Goal: Transaction & Acquisition: Purchase product/service

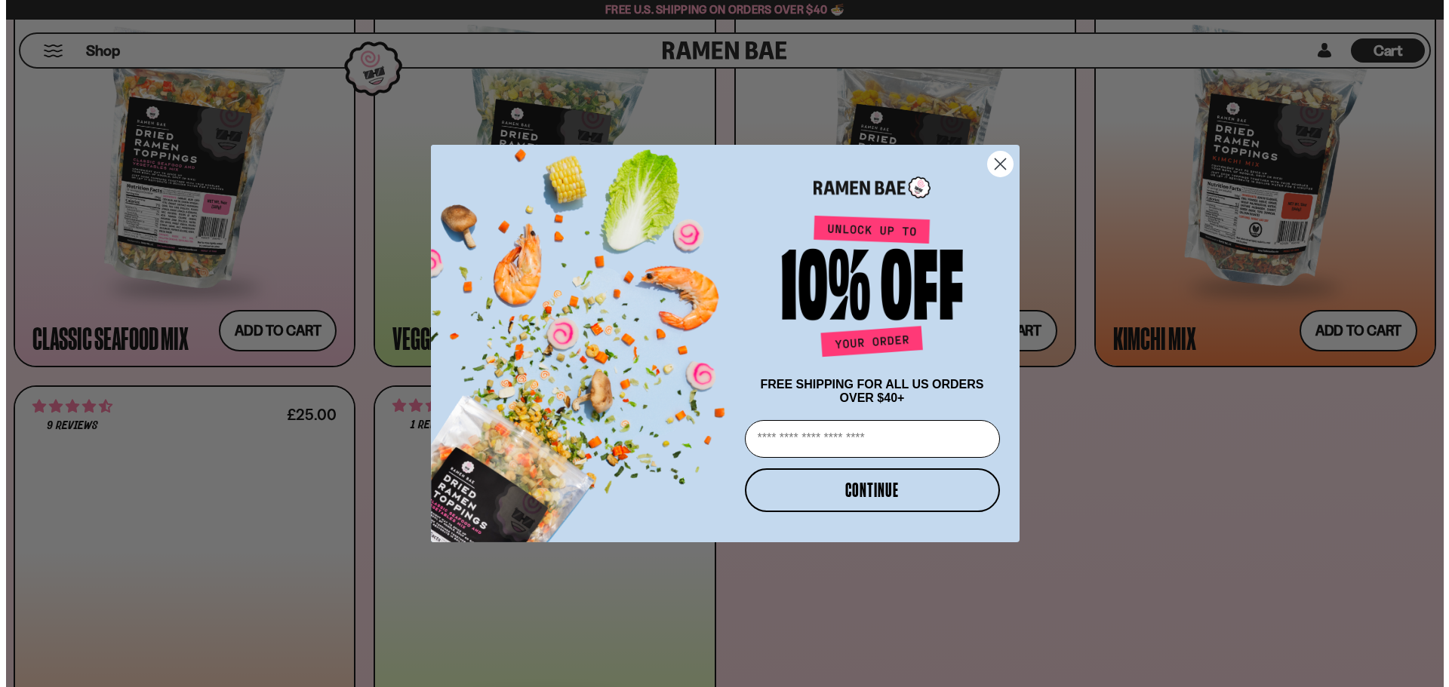
scroll to position [757, 0]
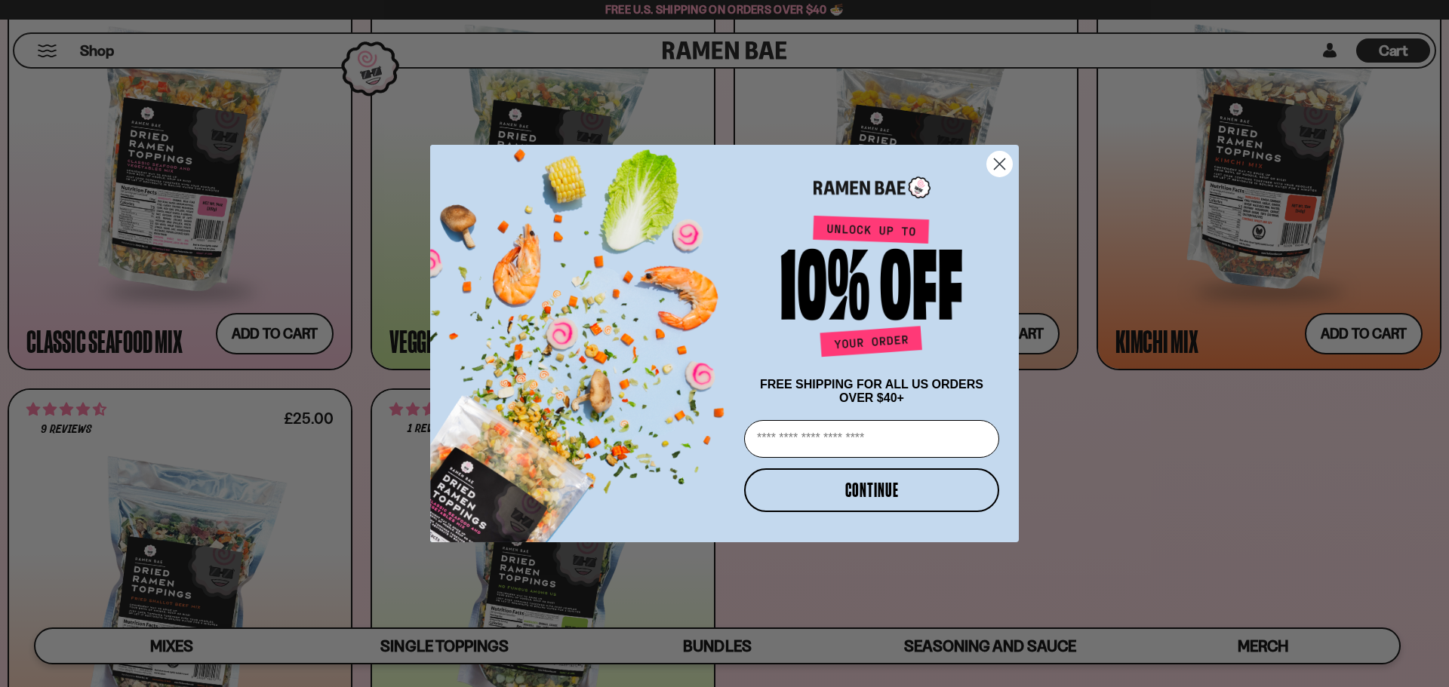
click at [1004, 164] on circle "Close dialog" at bounding box center [999, 164] width 25 height 25
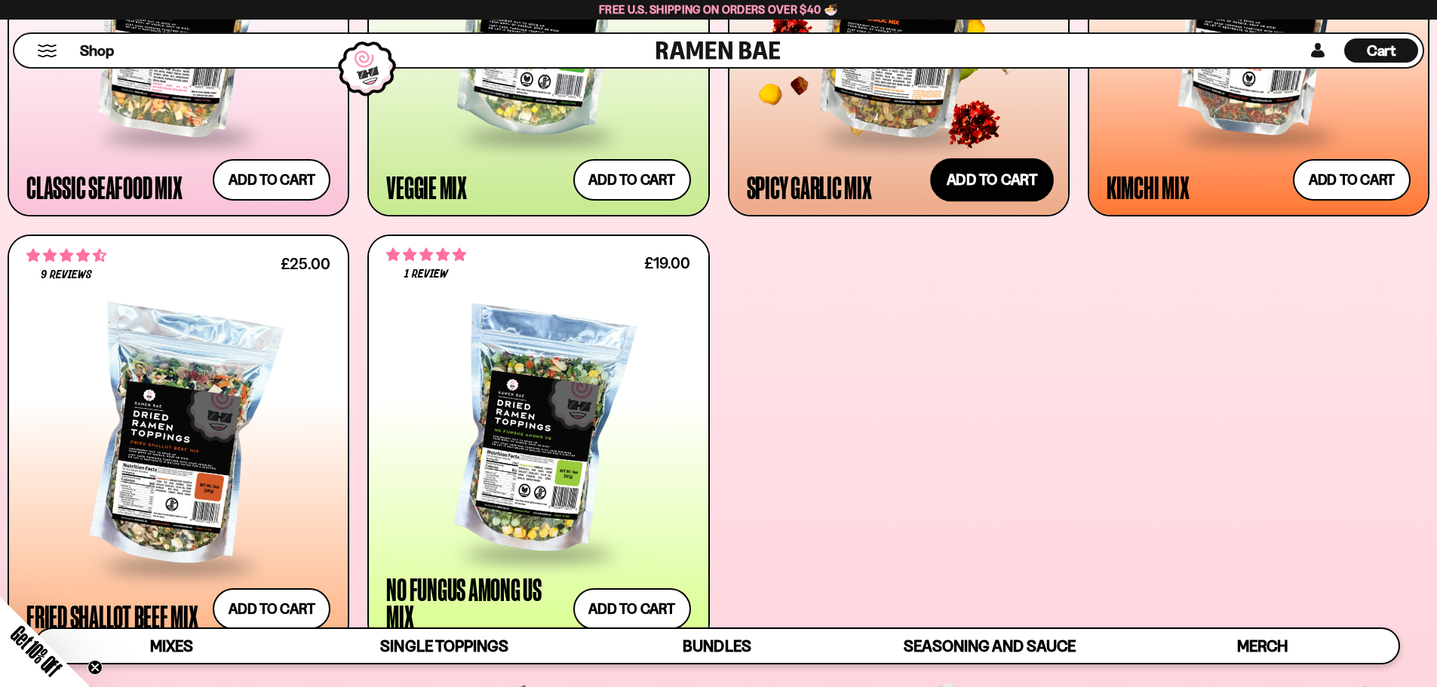
scroll to position [981, 0]
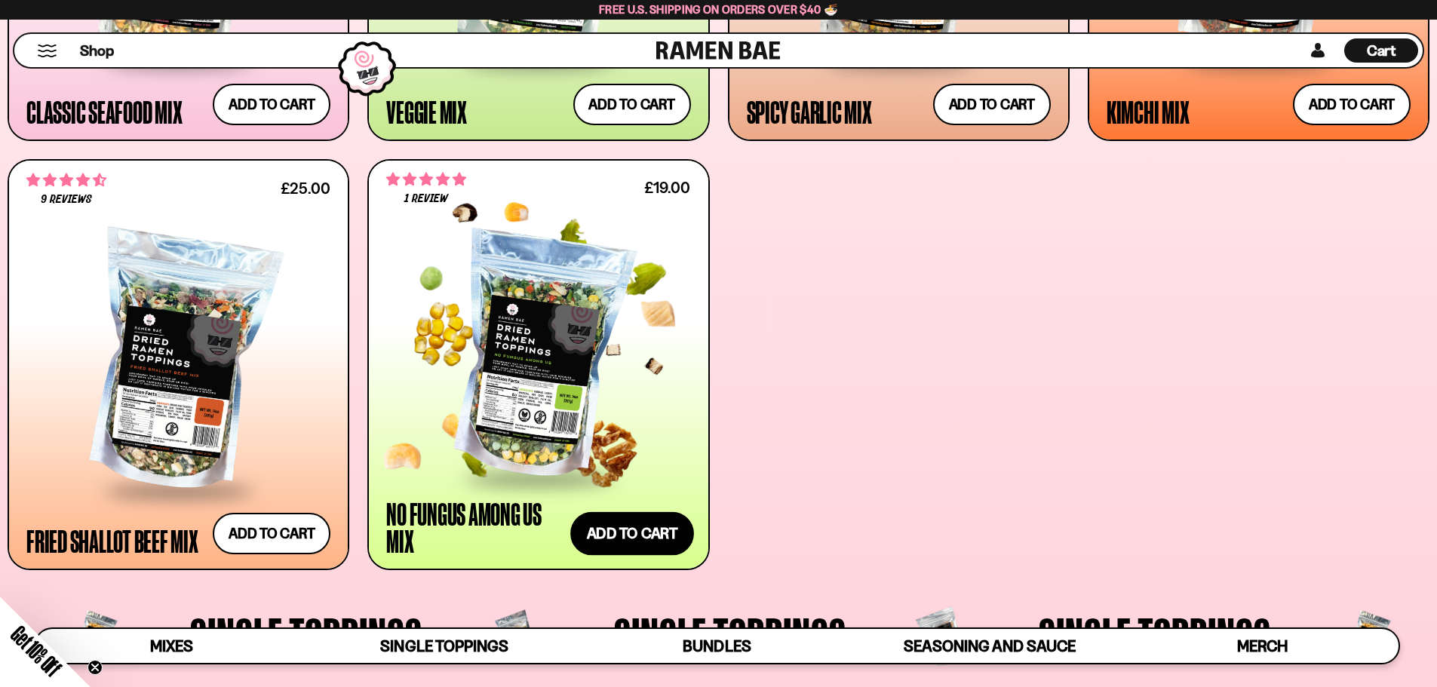
click at [639, 530] on button "Add to cart Add — Regular price £19.00 Regular price Sale price £19.00 Unit pri…" at bounding box center [632, 534] width 124 height 44
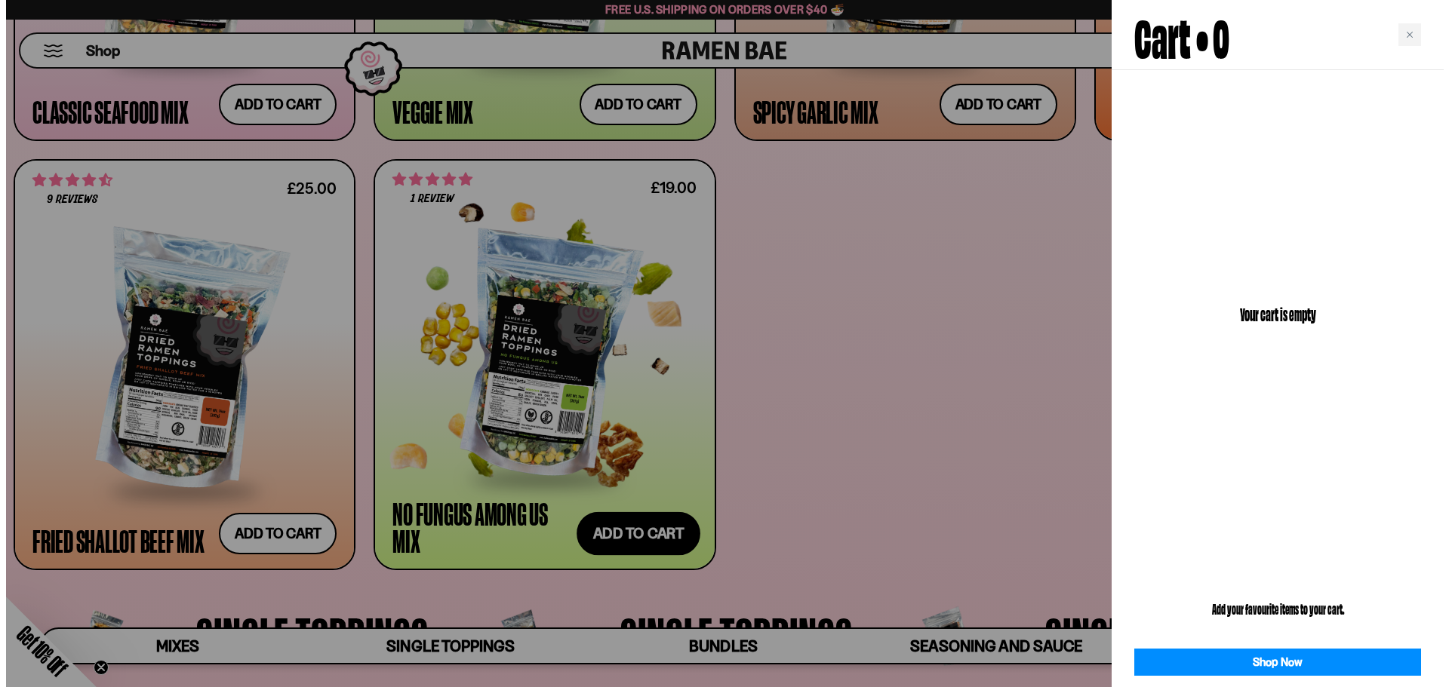
scroll to position [983, 0]
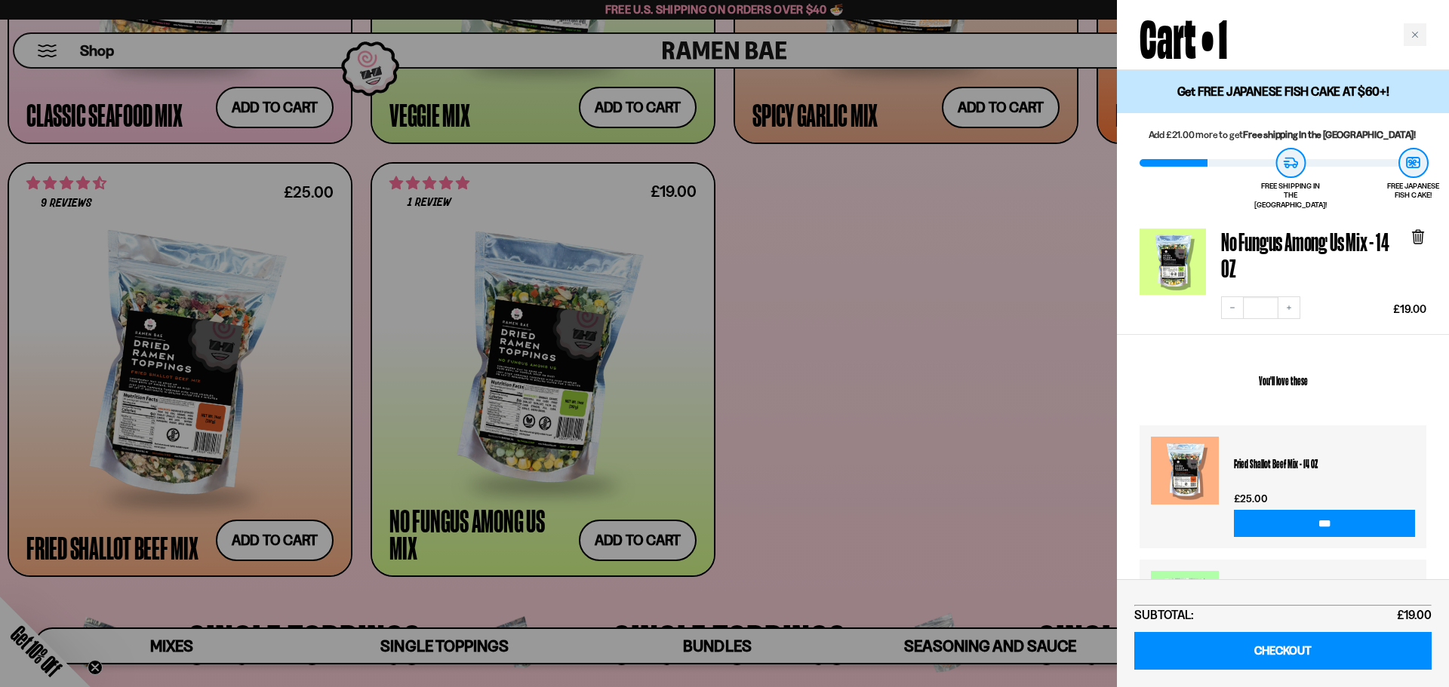
click at [953, 265] on div at bounding box center [724, 343] width 1449 height 687
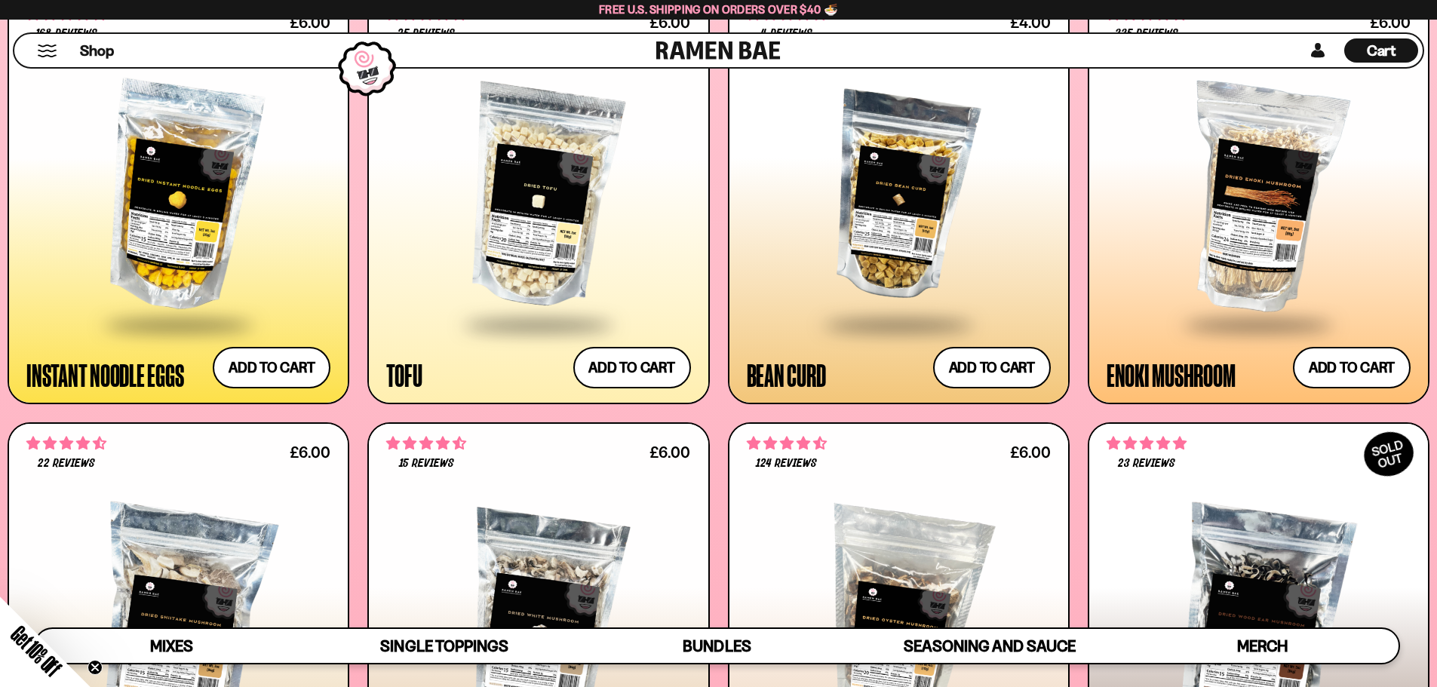
scroll to position [2188, 0]
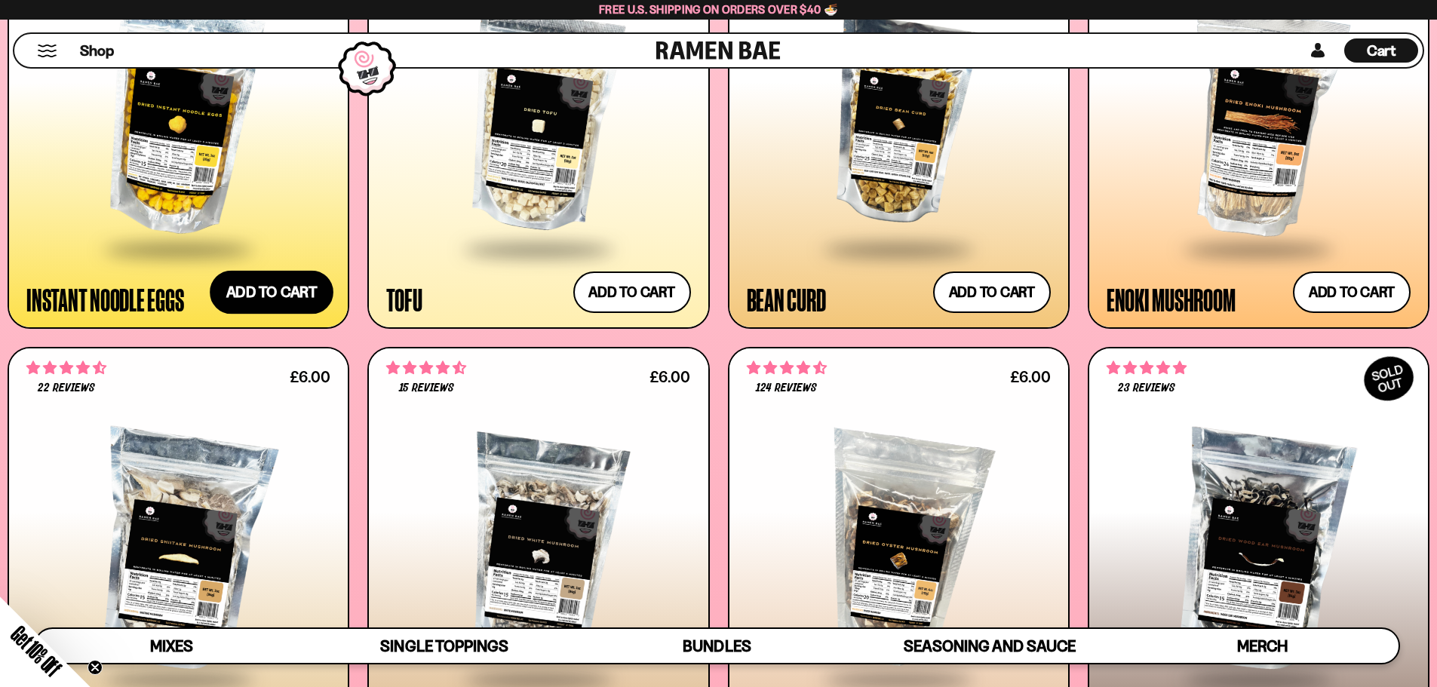
click at [283, 292] on button "Add to cart Add — Regular price £6.00 Regular price Sale price £6.00 Unit price…" at bounding box center [272, 293] width 124 height 44
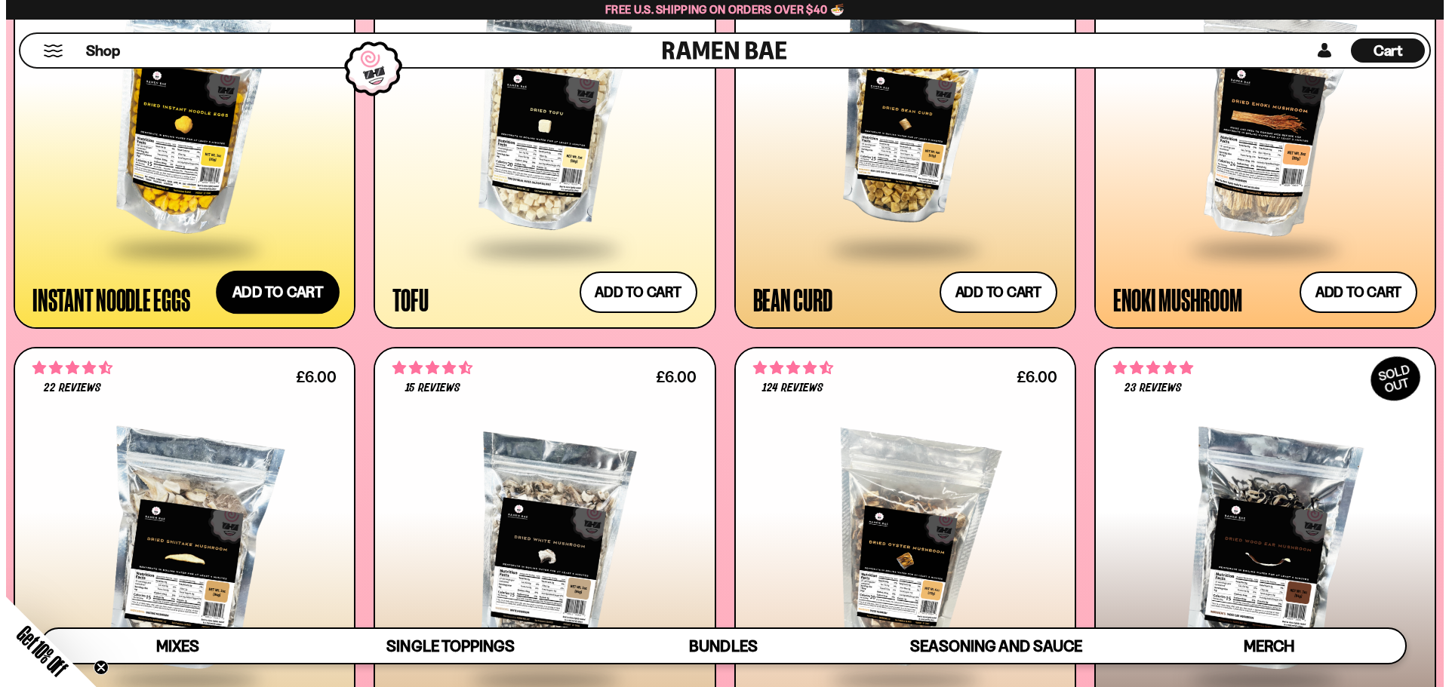
scroll to position [2200, 0]
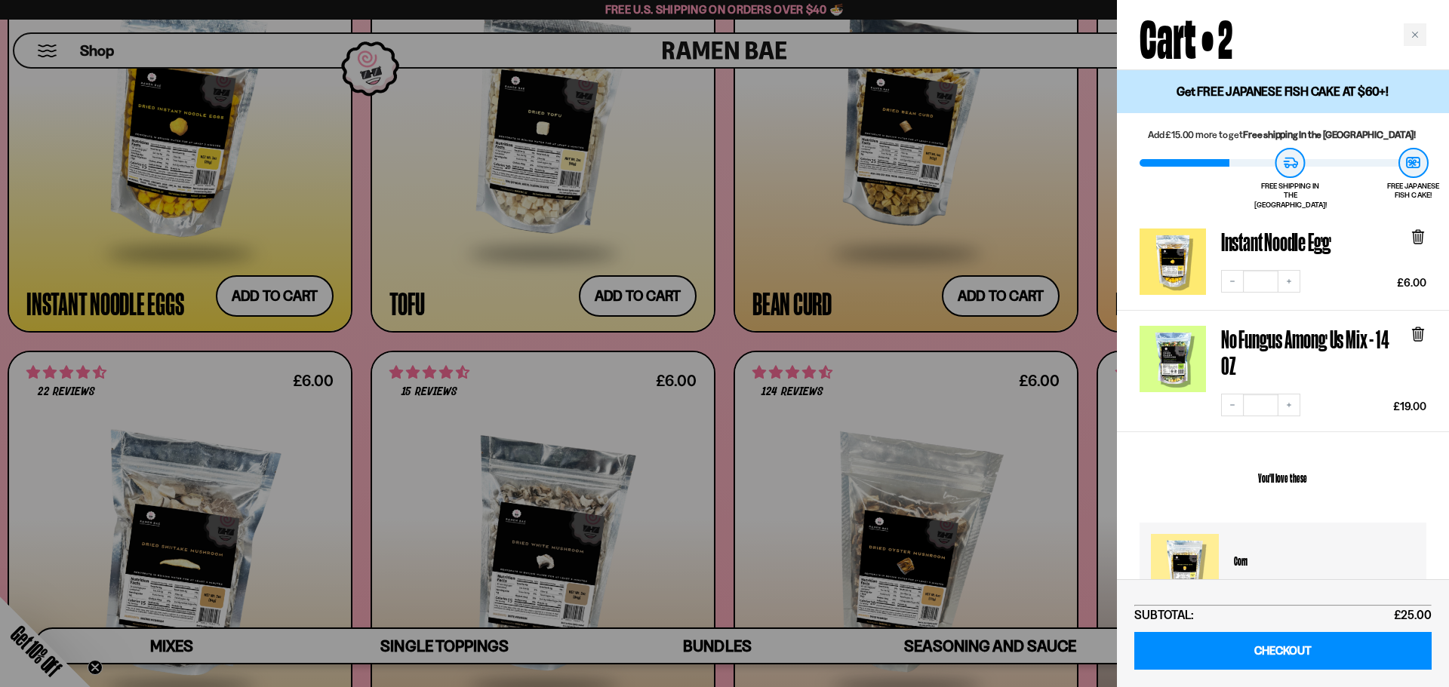
click at [963, 334] on div at bounding box center [724, 343] width 1449 height 687
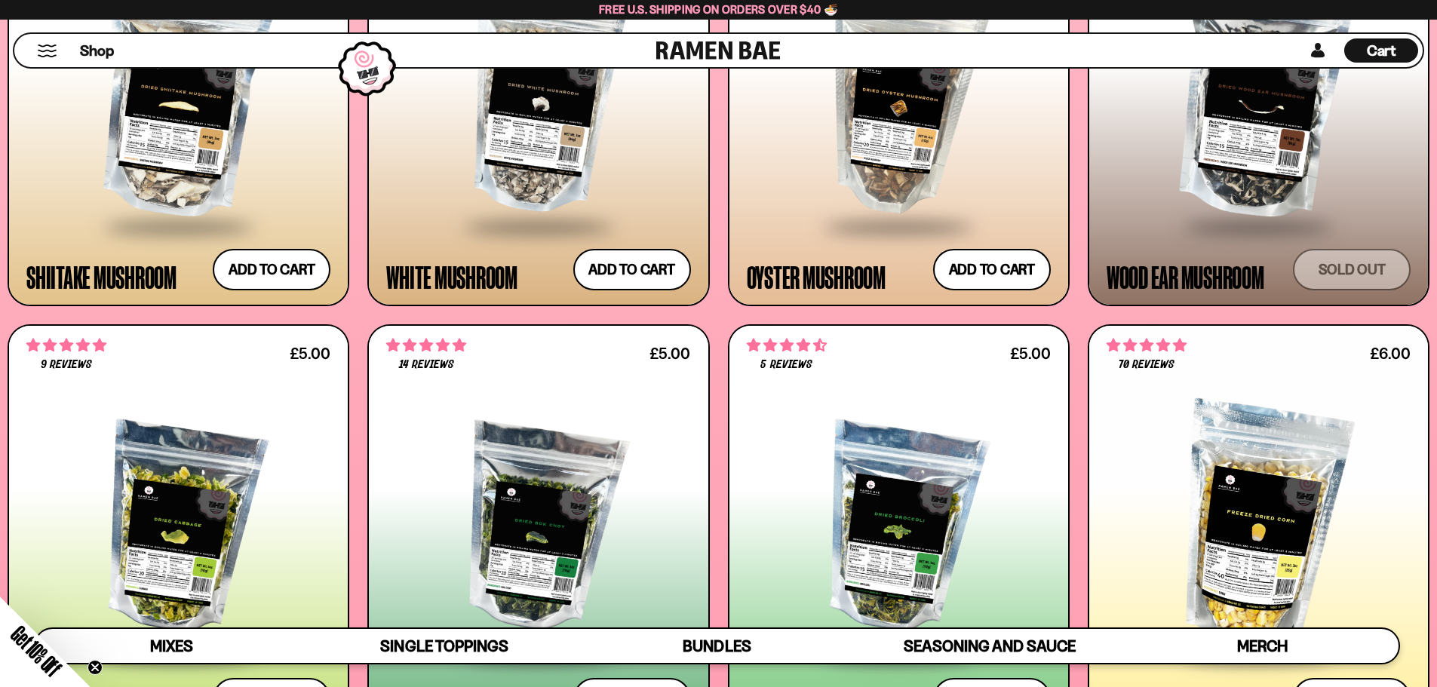
scroll to position [2867, 0]
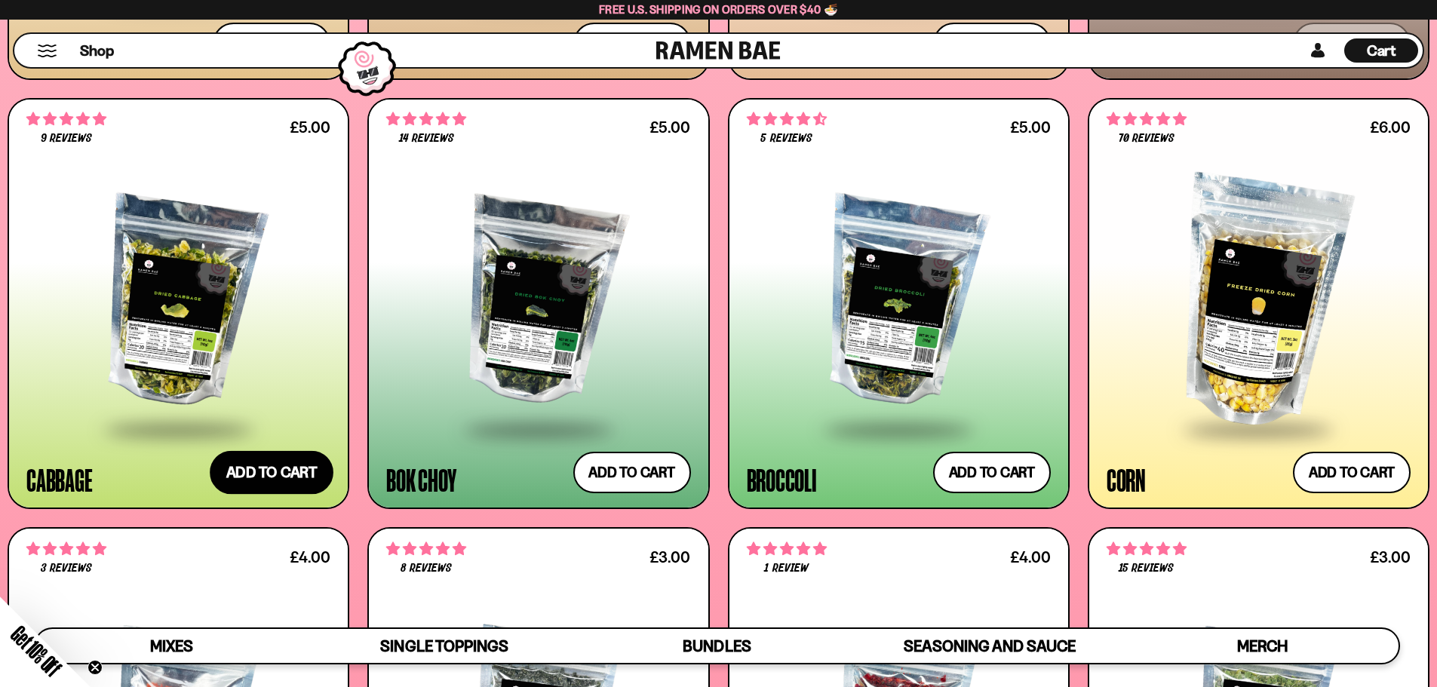
click at [297, 470] on button "Add to cart Add — Regular price £5.00 Regular price Sale price £5.00 Unit price…" at bounding box center [272, 473] width 124 height 44
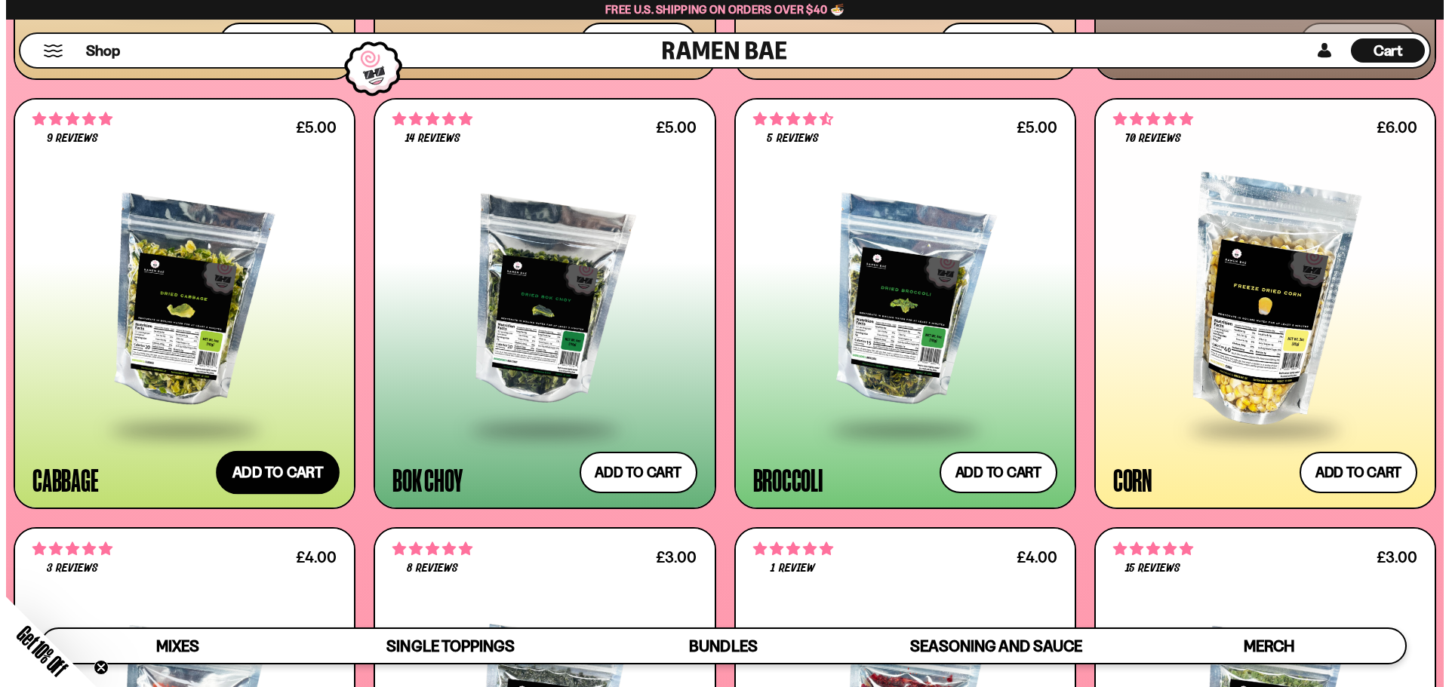
scroll to position [2883, 0]
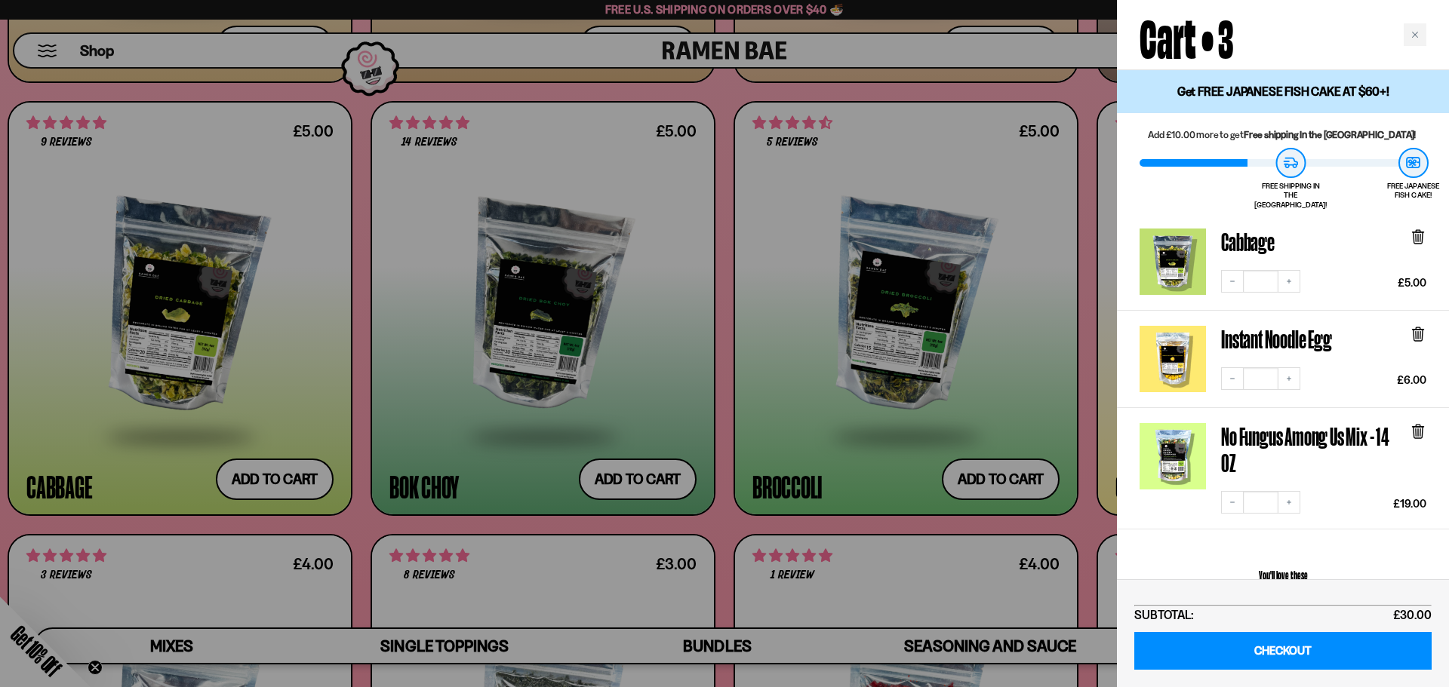
click at [300, 435] on div at bounding box center [724, 343] width 1449 height 687
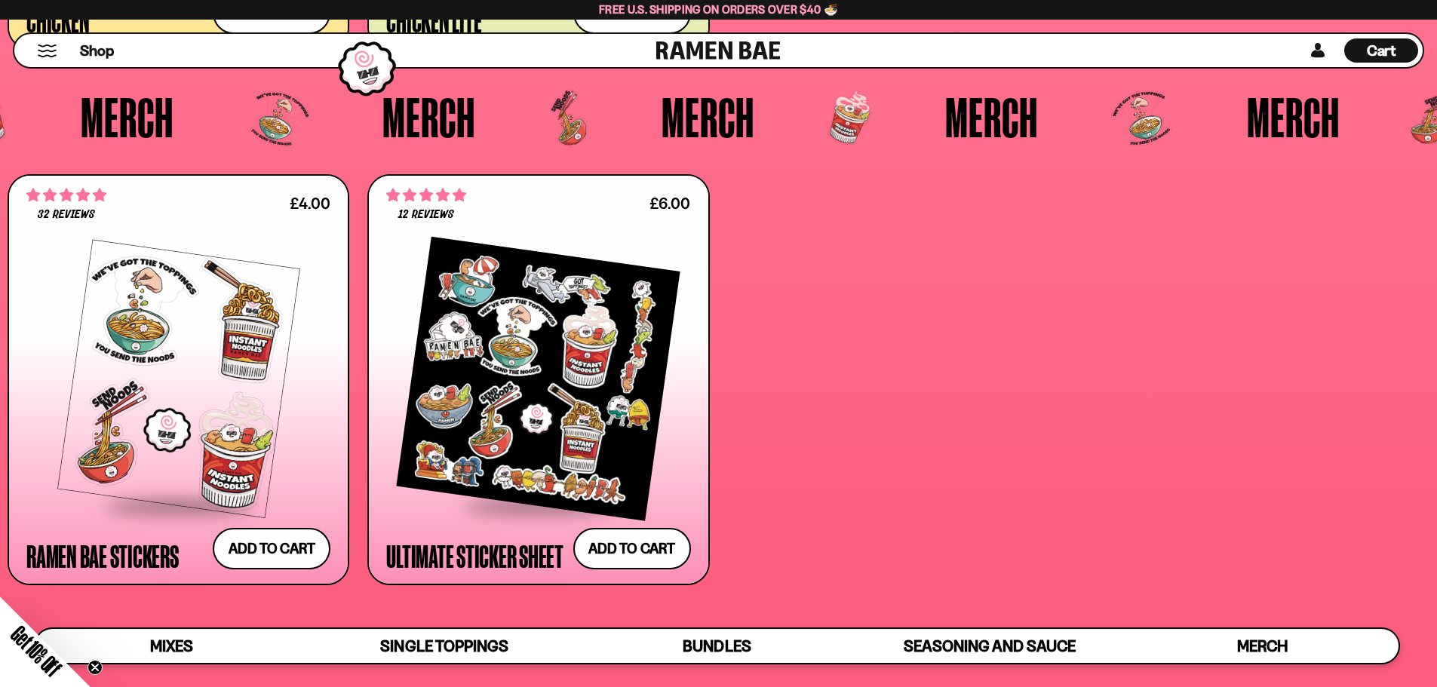
scroll to position [5131, 0]
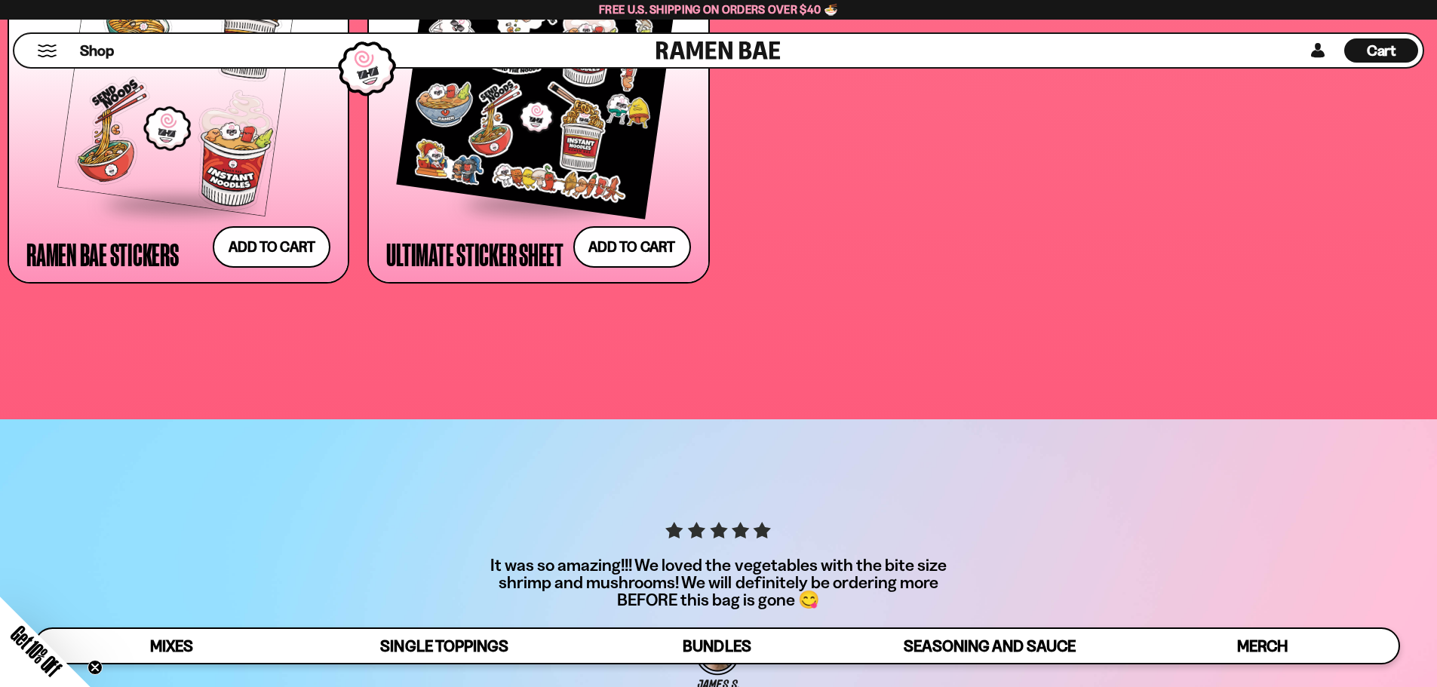
click at [1373, 60] on div "Cart D0381C2F-513E-4F90-8A41-6F0A75DCBAAA" at bounding box center [1381, 51] width 29 height 20
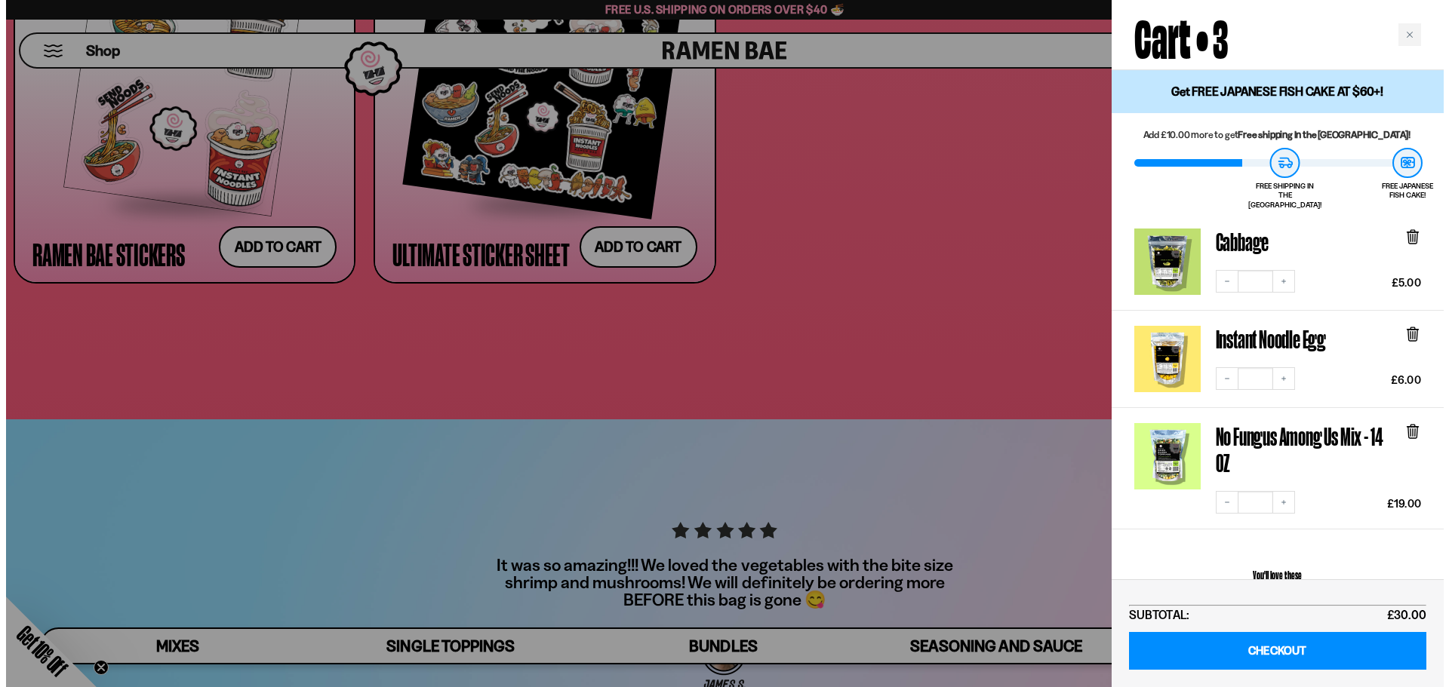
scroll to position [5164, 0]
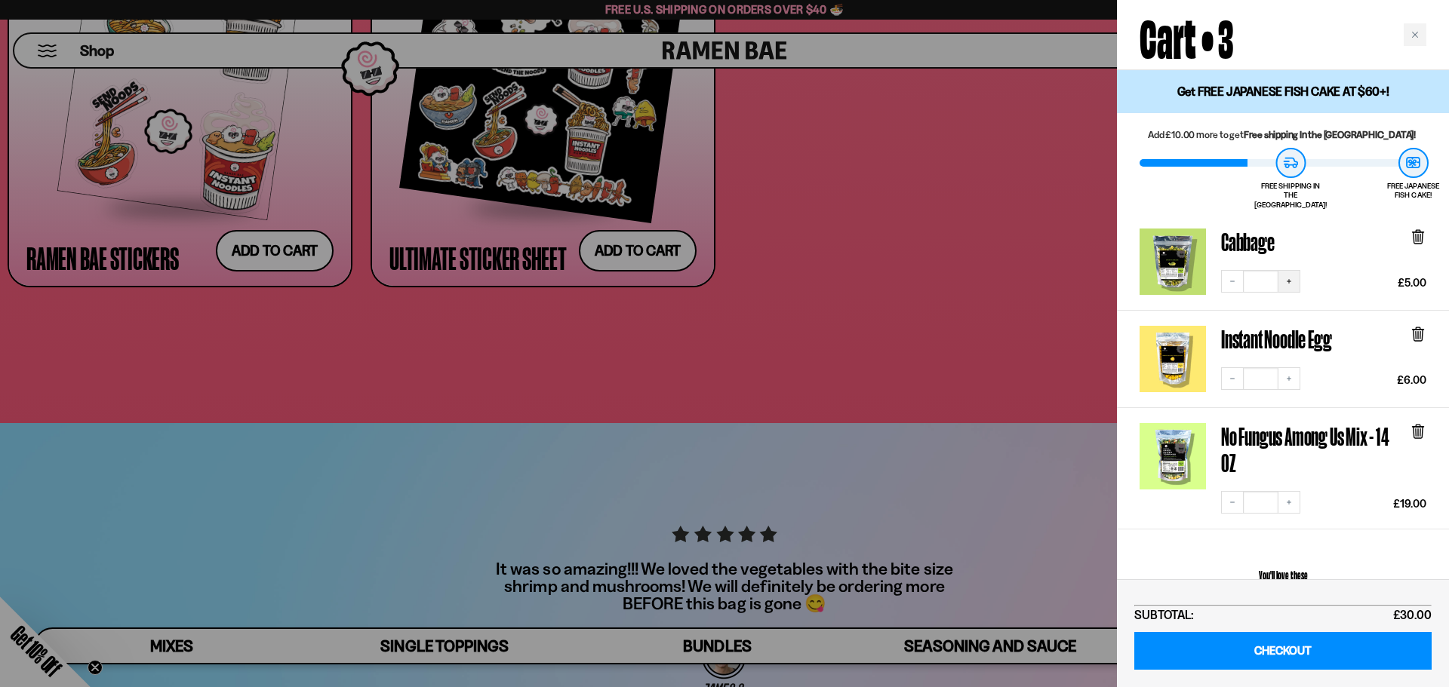
click at [1288, 277] on icon "Increase quantity" at bounding box center [1288, 281] width 9 height 9
click at [1286, 374] on icon "Increase quantity" at bounding box center [1288, 378] width 9 height 9
click at [1289, 497] on icon "Increase quantity" at bounding box center [1288, 501] width 9 height 9
click at [1296, 272] on button "Increase quantity" at bounding box center [1289, 280] width 23 height 23
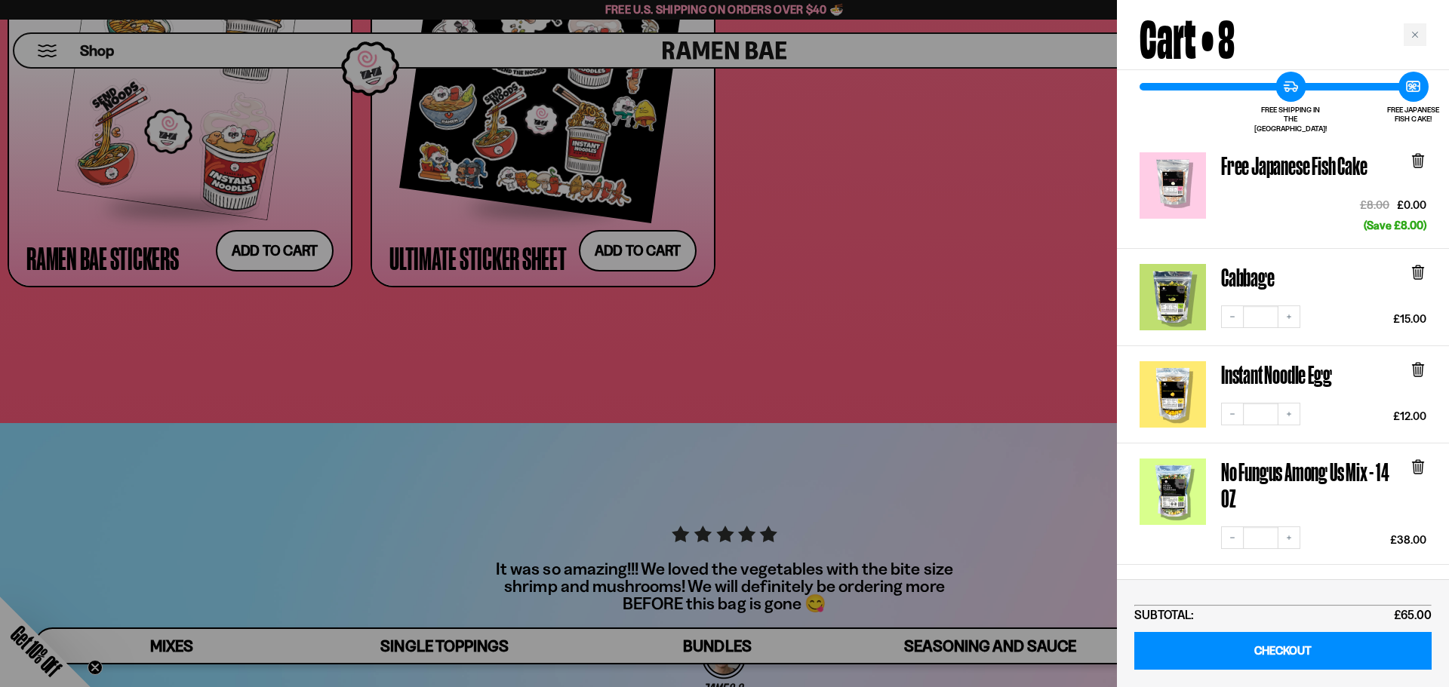
scroll to position [151, 0]
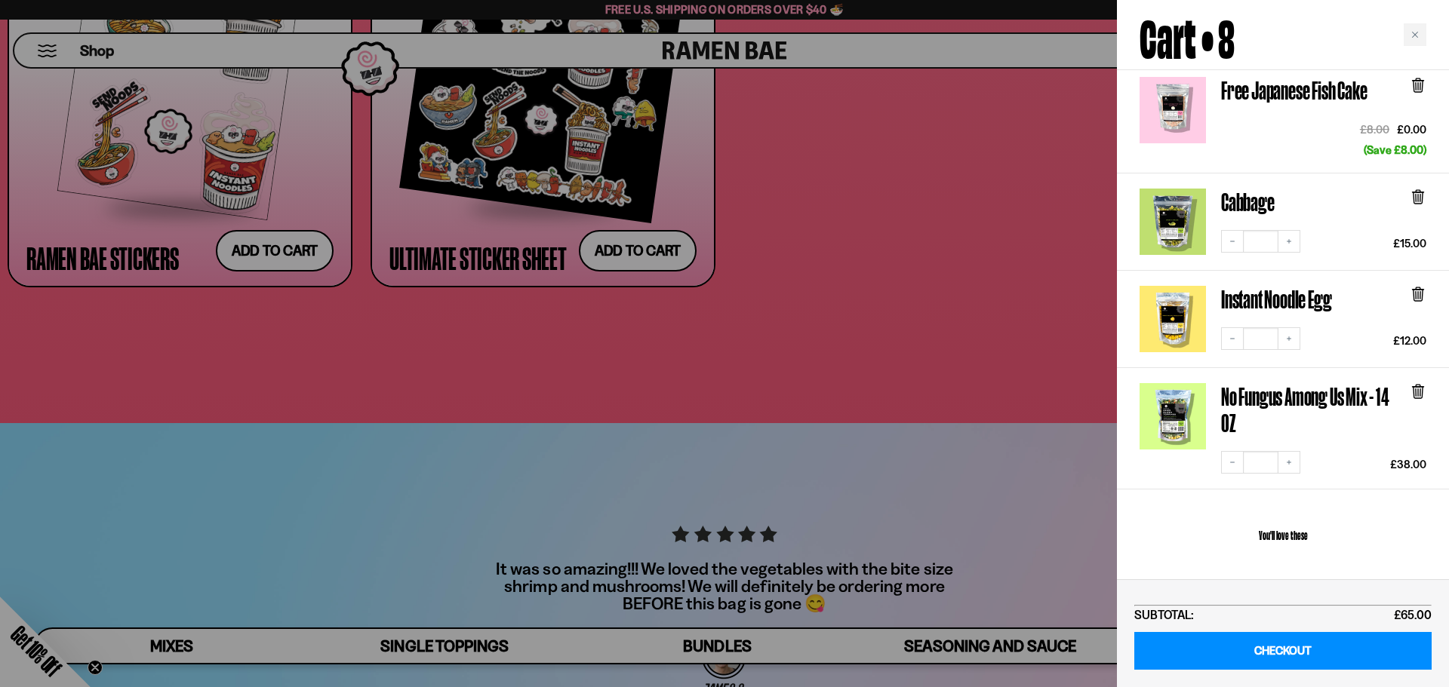
click at [961, 266] on div at bounding box center [724, 343] width 1449 height 687
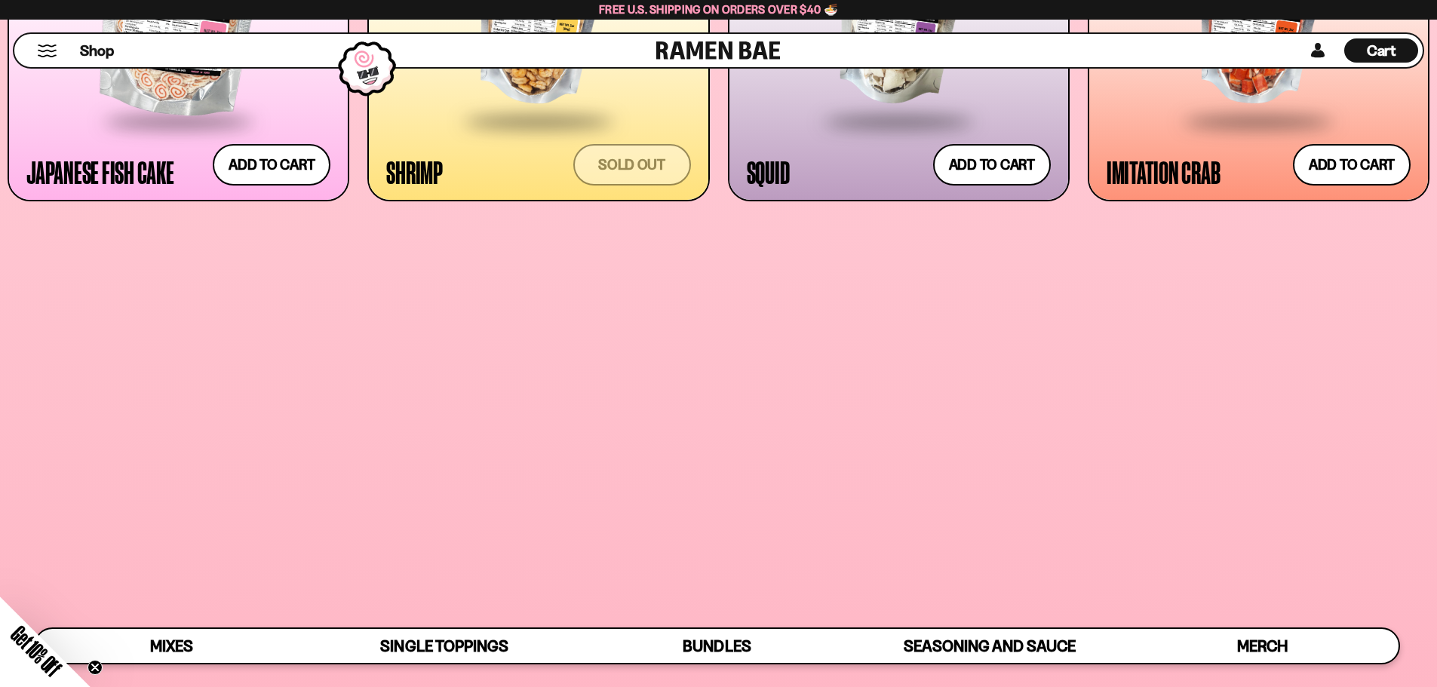
scroll to position [1358, 0]
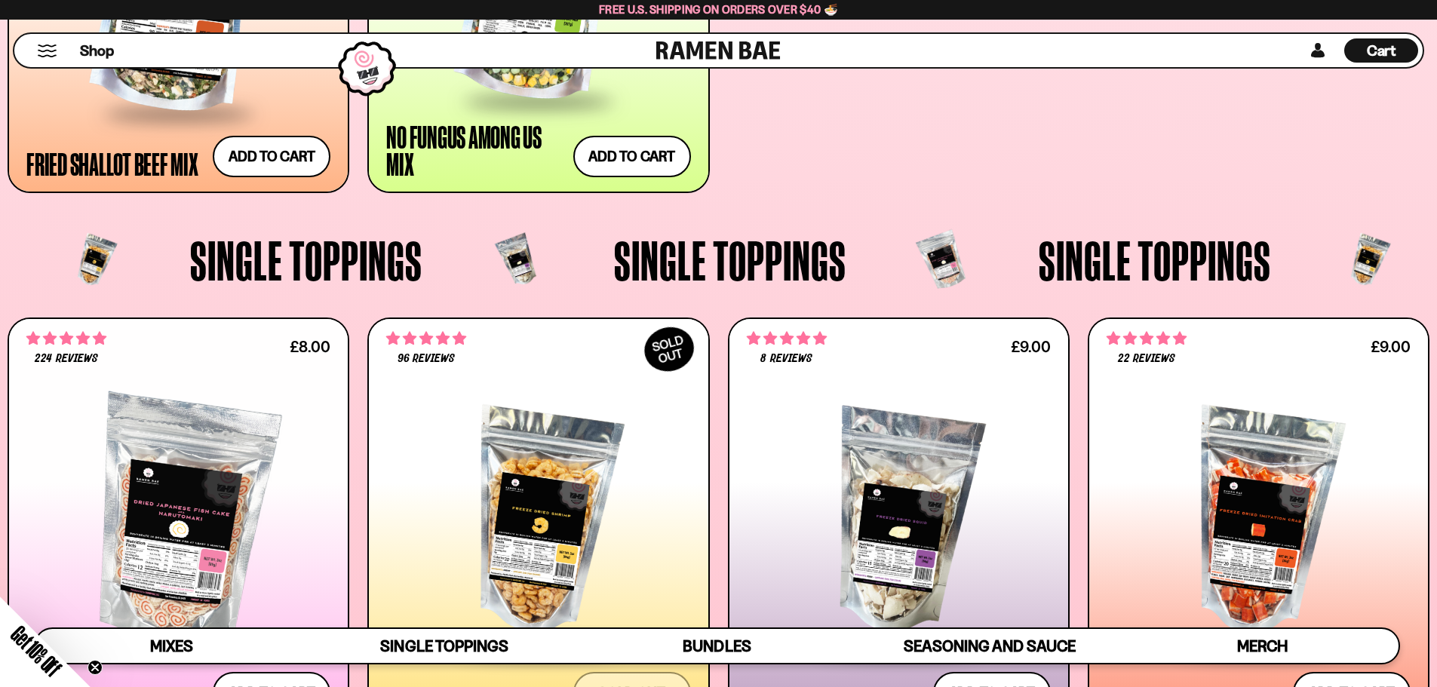
click at [1376, 46] on span "Cart" at bounding box center [1381, 51] width 29 height 18
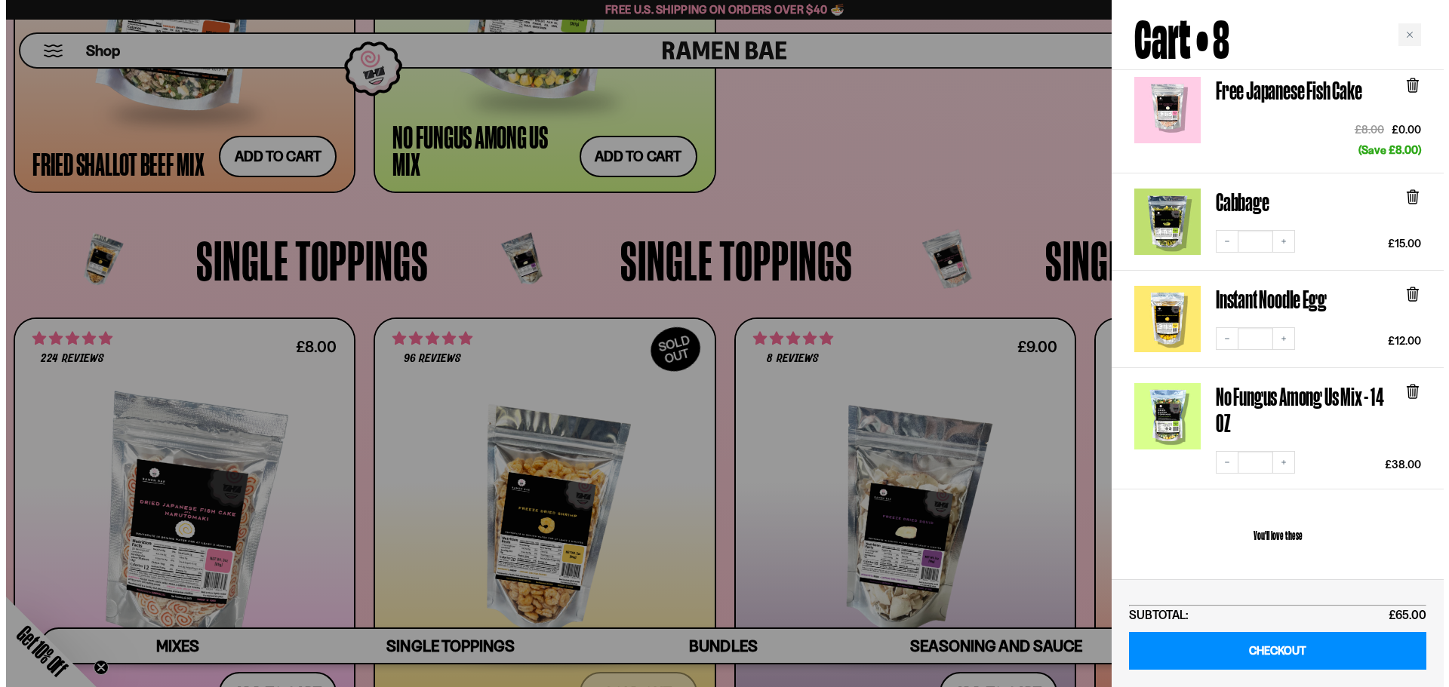
scroll to position [1364, 0]
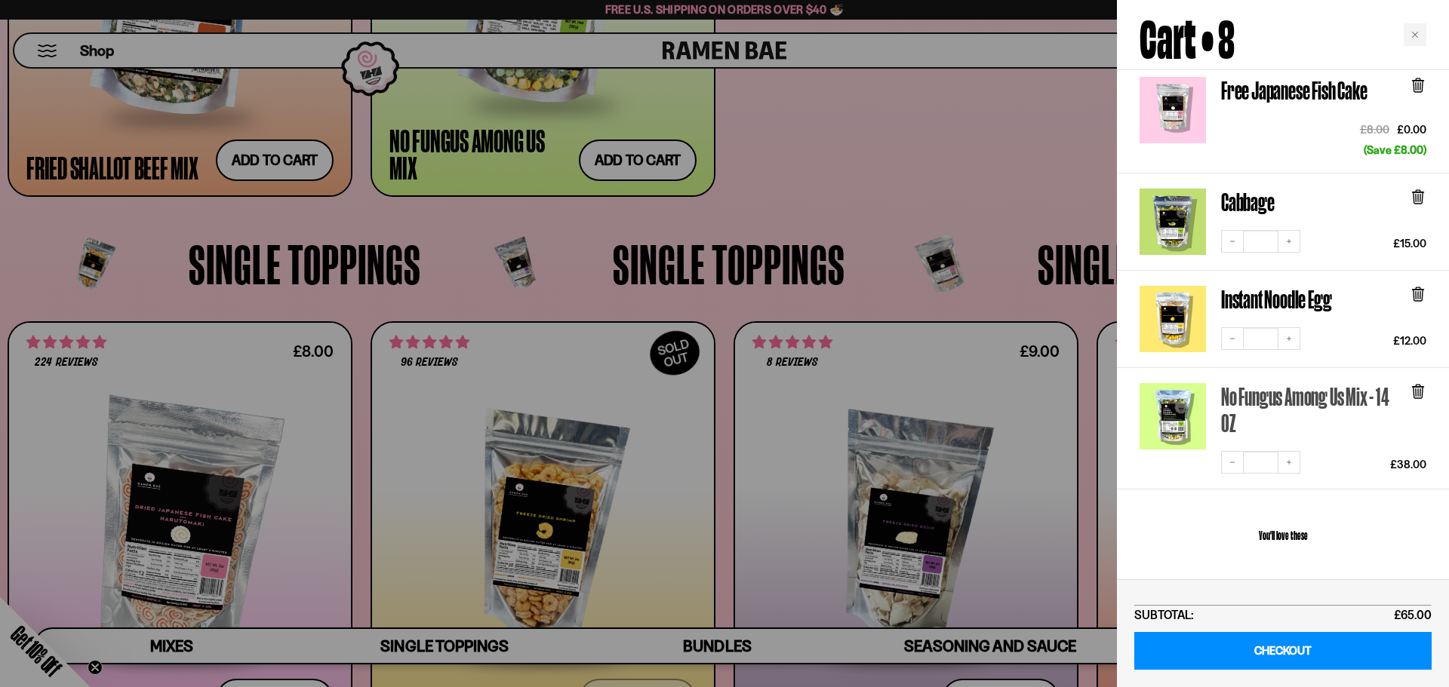
click at [1234, 383] on link "No Fungus Among Us Mix - 14 OZ" at bounding box center [1311, 409] width 181 height 53
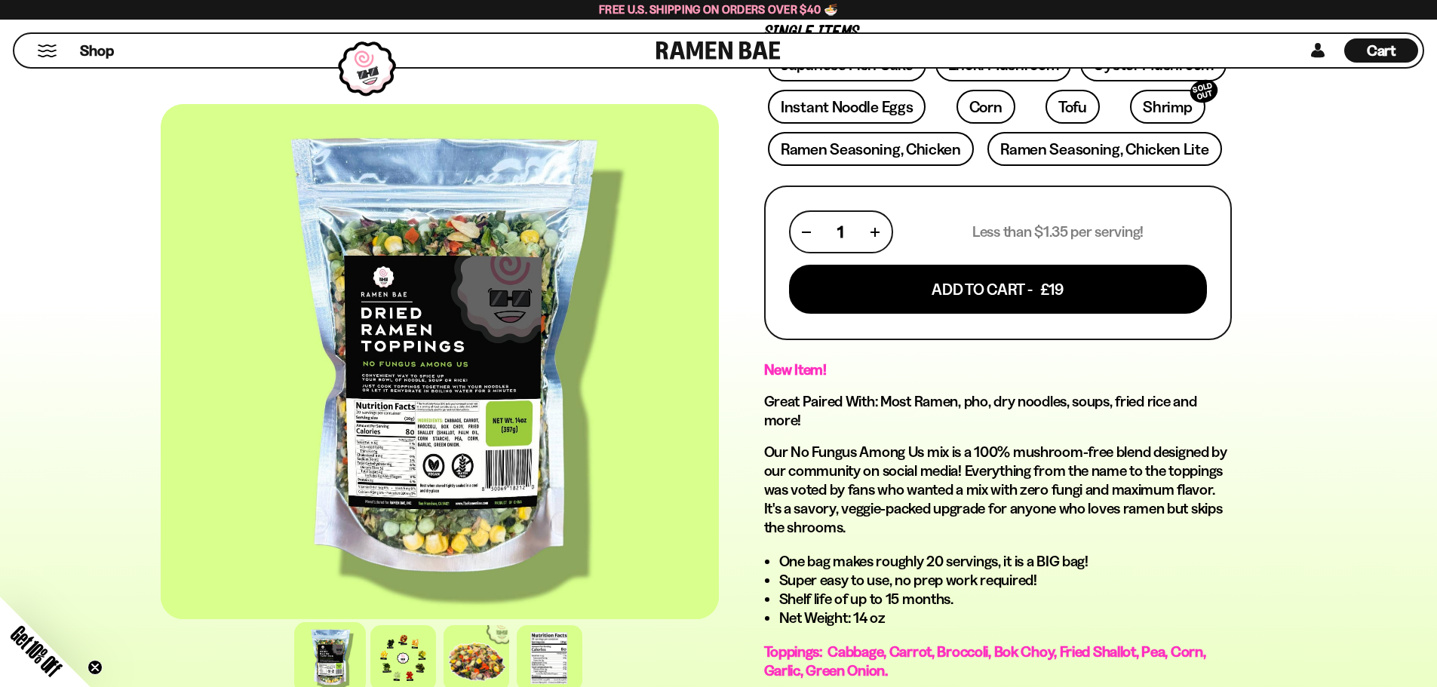
scroll to position [604, 0]
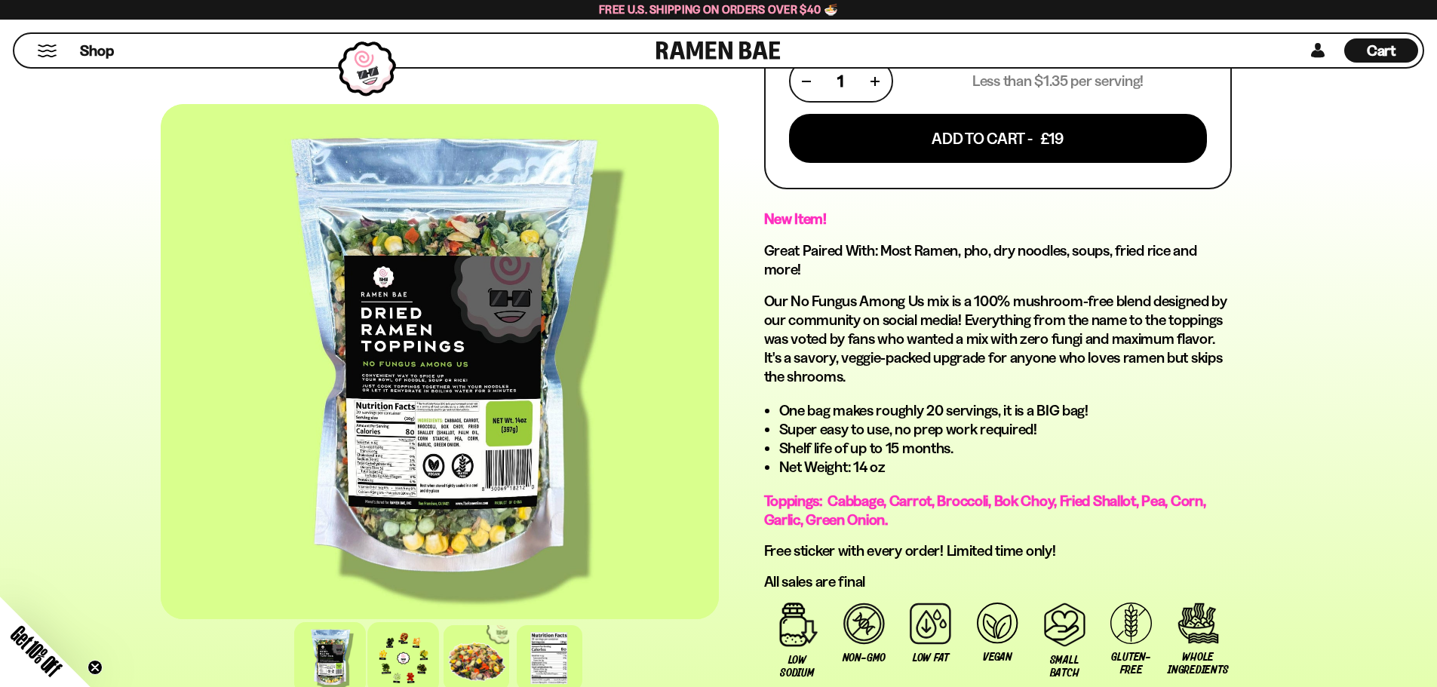
click at [405, 636] on div at bounding box center [403, 659] width 72 height 72
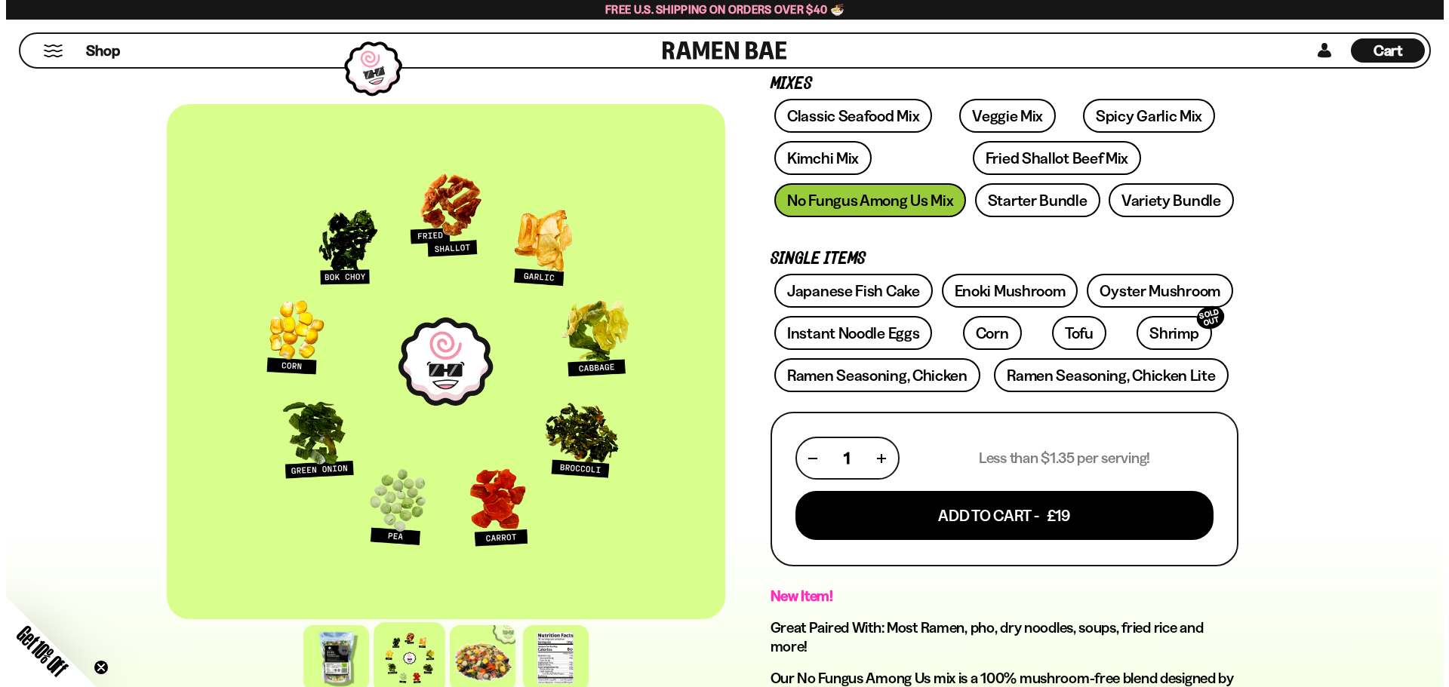
scroll to position [151, 0]
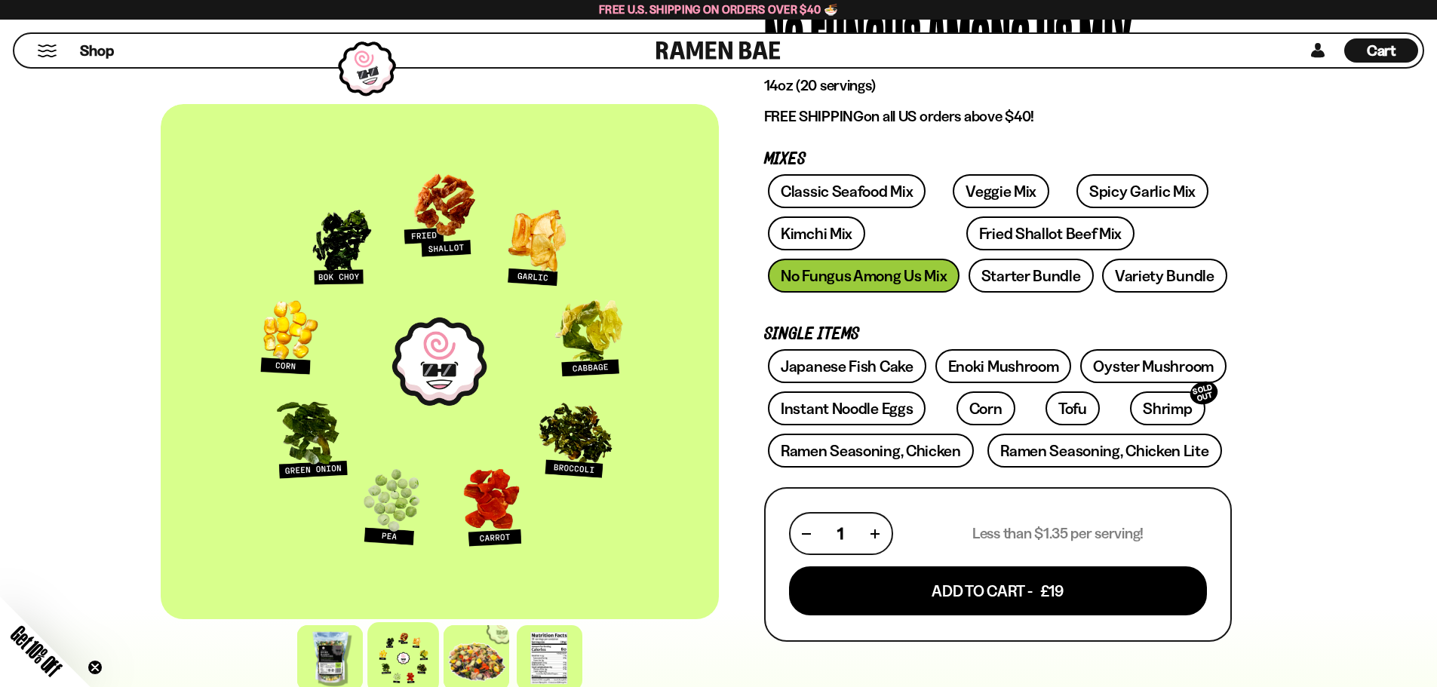
click at [1392, 52] on span "Cart" at bounding box center [1381, 51] width 29 height 18
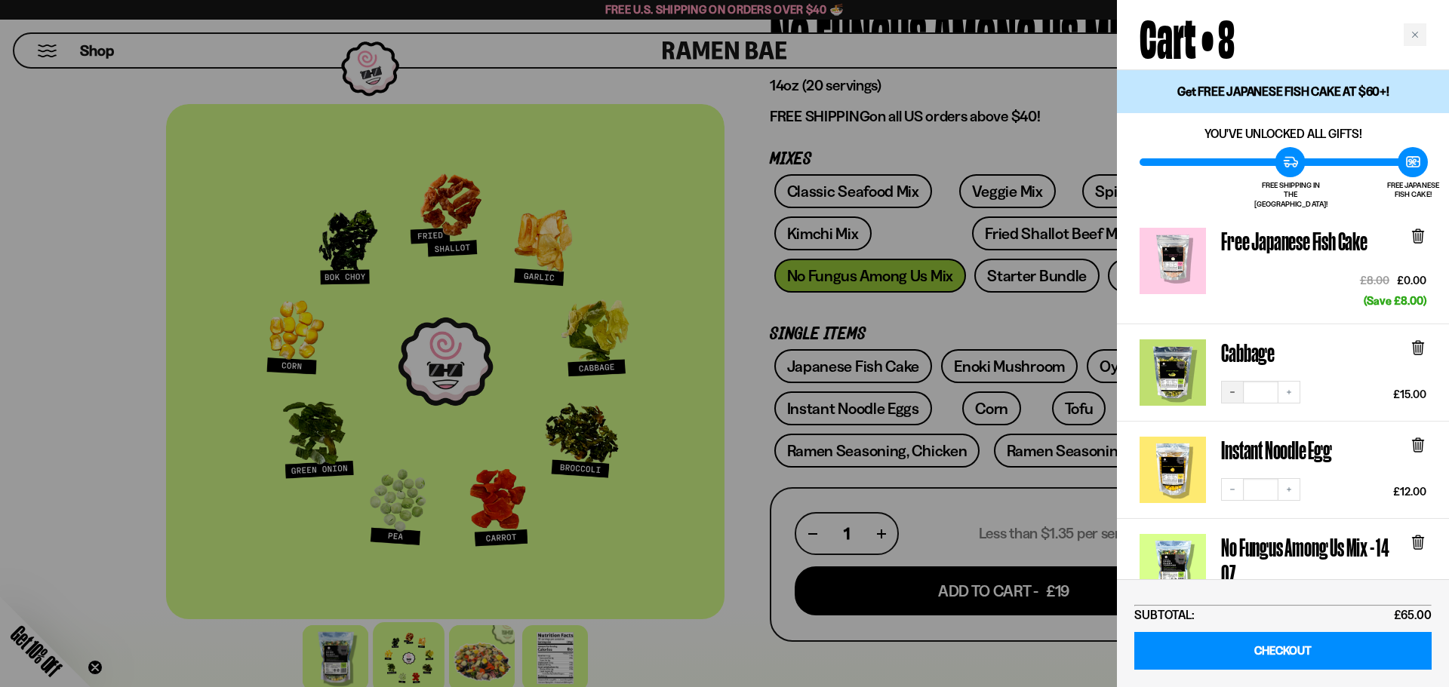
click at [1234, 388] on icon "Decrease quantity" at bounding box center [1232, 392] width 9 height 9
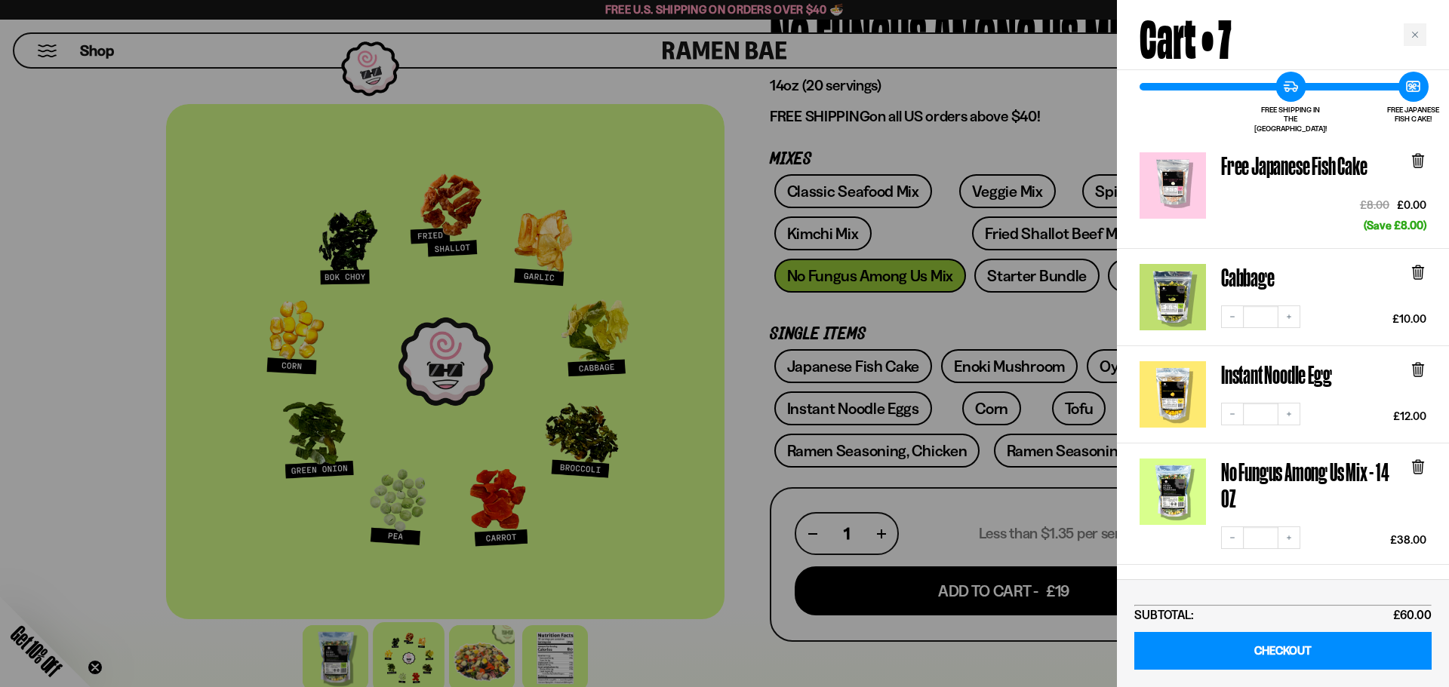
scroll to position [226, 0]
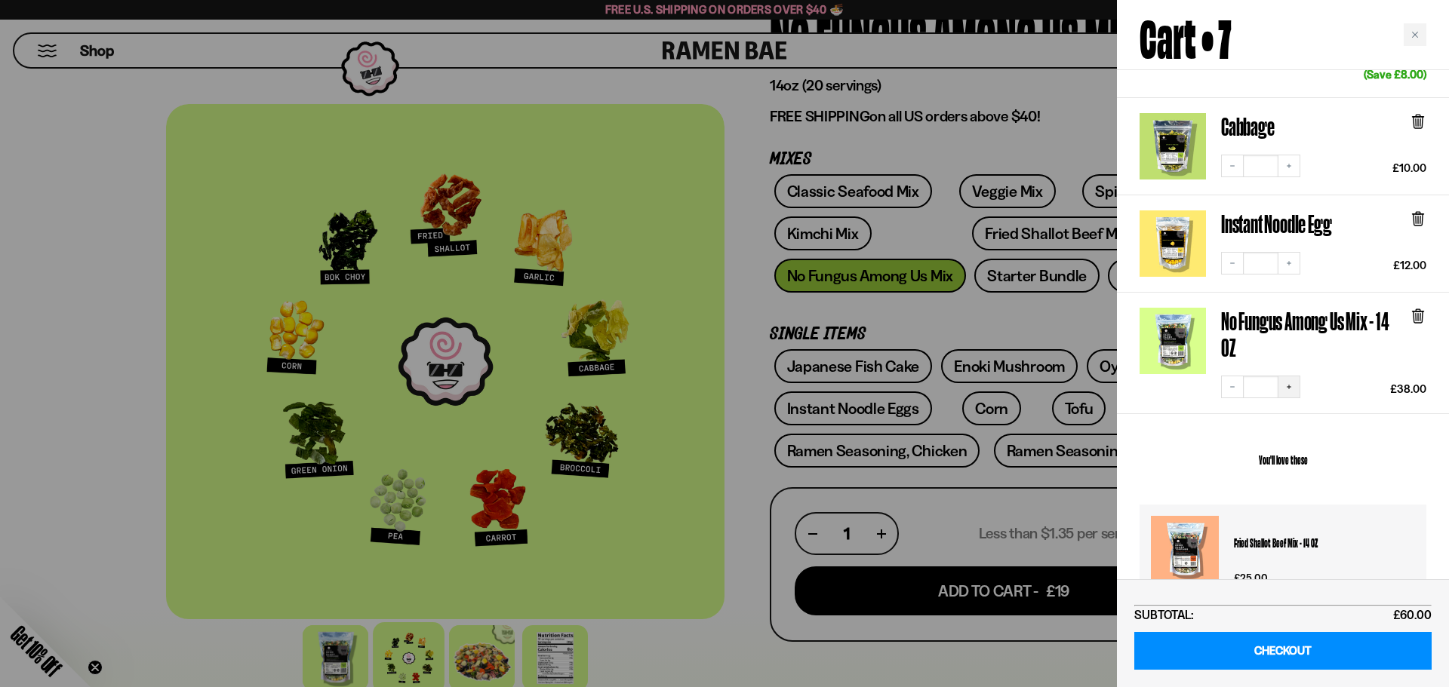
click at [1293, 381] on button "Increase quantity" at bounding box center [1289, 387] width 23 height 23
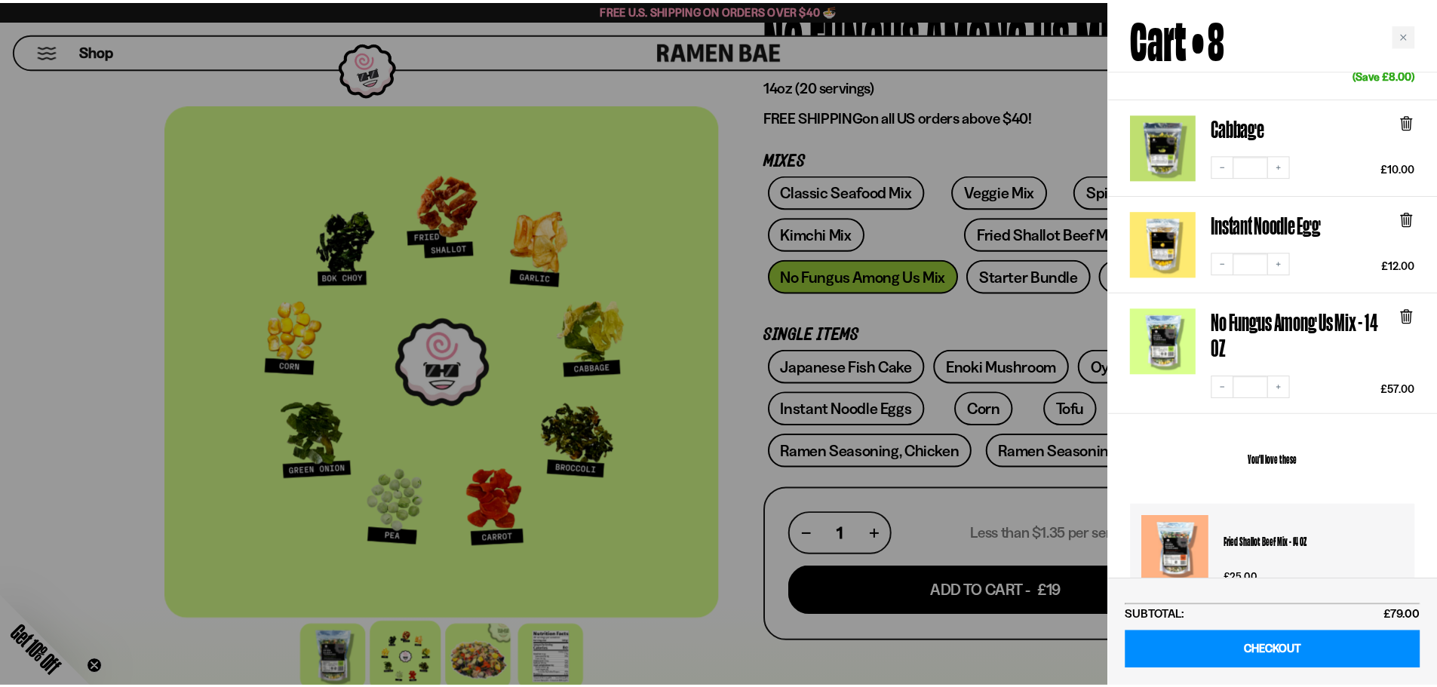
scroll to position [0, 0]
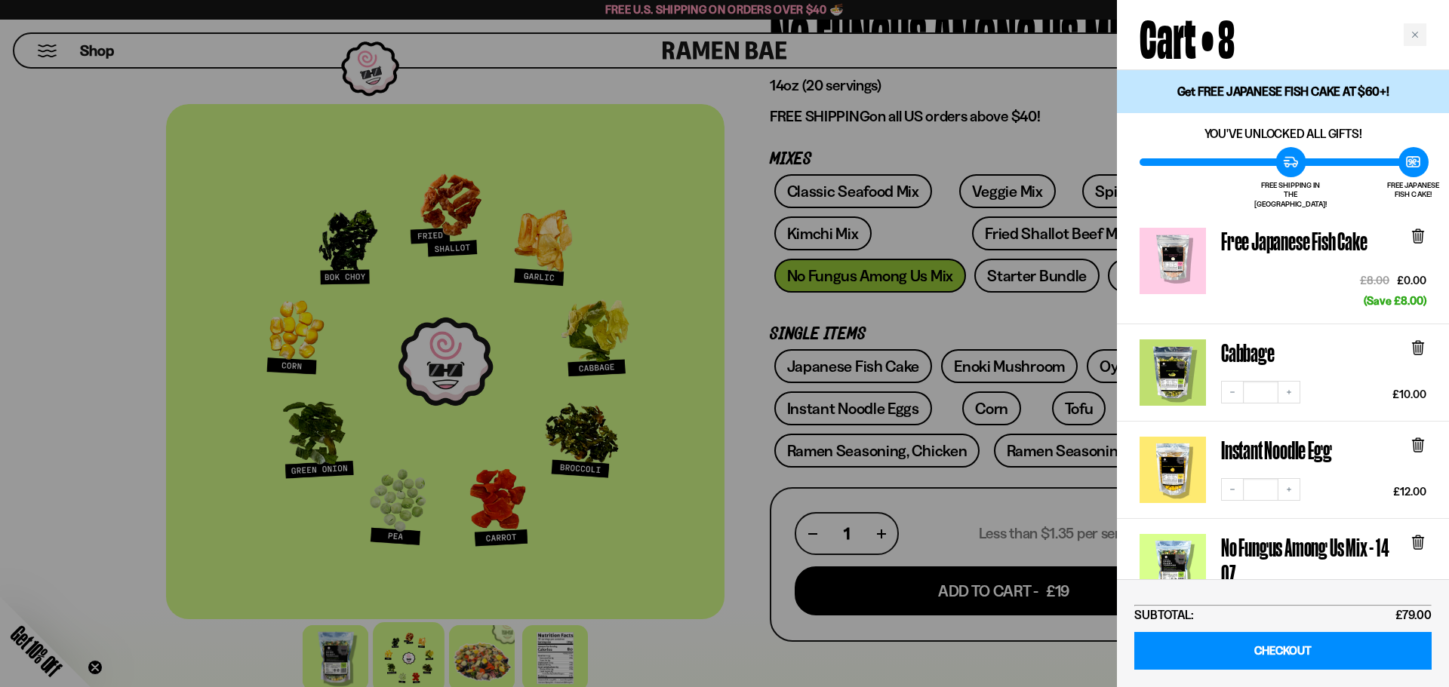
click at [1044, 141] on div at bounding box center [724, 343] width 1449 height 687
